Goal: Transaction & Acquisition: Purchase product/service

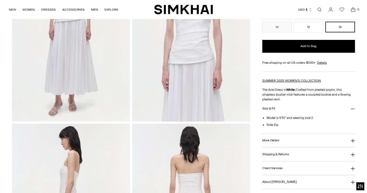
scroll to position [189, 0]
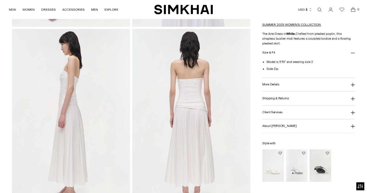
click at [280, 102] on button "Shipping & Returns" at bounding box center [309, 98] width 93 height 14
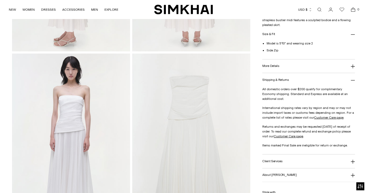
scroll to position [0, 0]
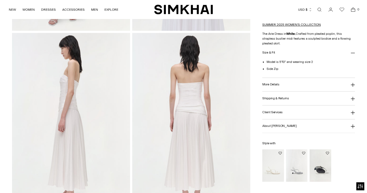
scroll to position [186, 0]
click at [282, 100] on h3 "Shipping & Returns" at bounding box center [276, 98] width 27 height 3
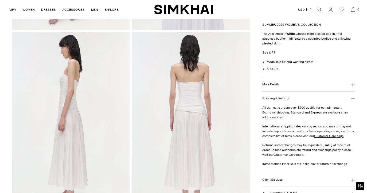
click at [282, 100] on h3 "Shipping & Returns" at bounding box center [276, 98] width 27 height 3
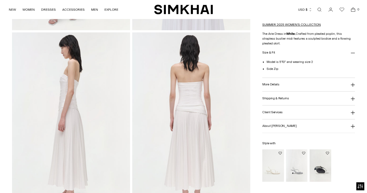
click at [280, 113] on h3 "Client Services" at bounding box center [273, 111] width 20 height 3
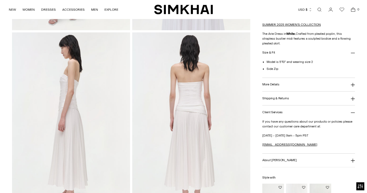
click at [280, 113] on h3 "Client Services" at bounding box center [273, 111] width 20 height 3
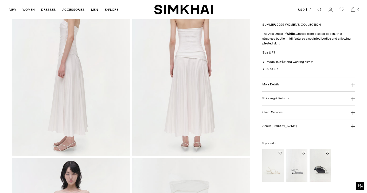
scroll to position [443, 0]
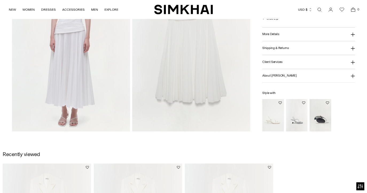
click at [281, 79] on button "About [PERSON_NAME]" at bounding box center [309, 76] width 93 height 14
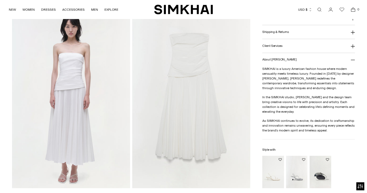
scroll to position [330, 0]
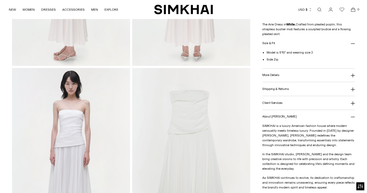
click at [277, 75] on h3 "More Details" at bounding box center [271, 74] width 17 height 3
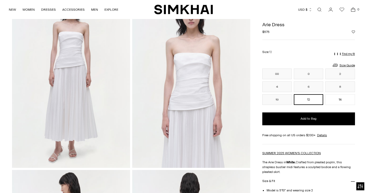
scroll to position [0, 0]
